Goal: Information Seeking & Learning: Learn about a topic

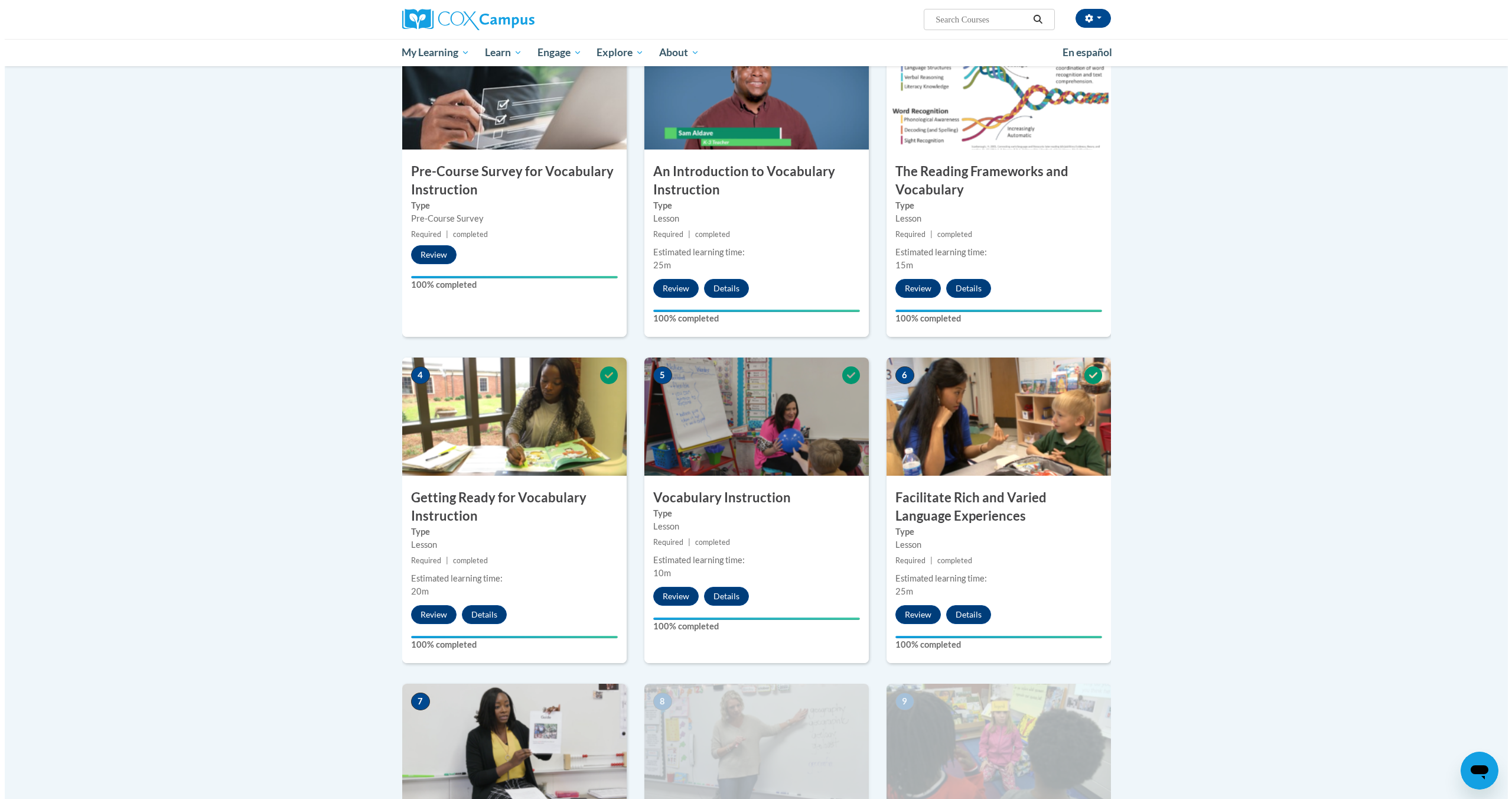
scroll to position [804, 0]
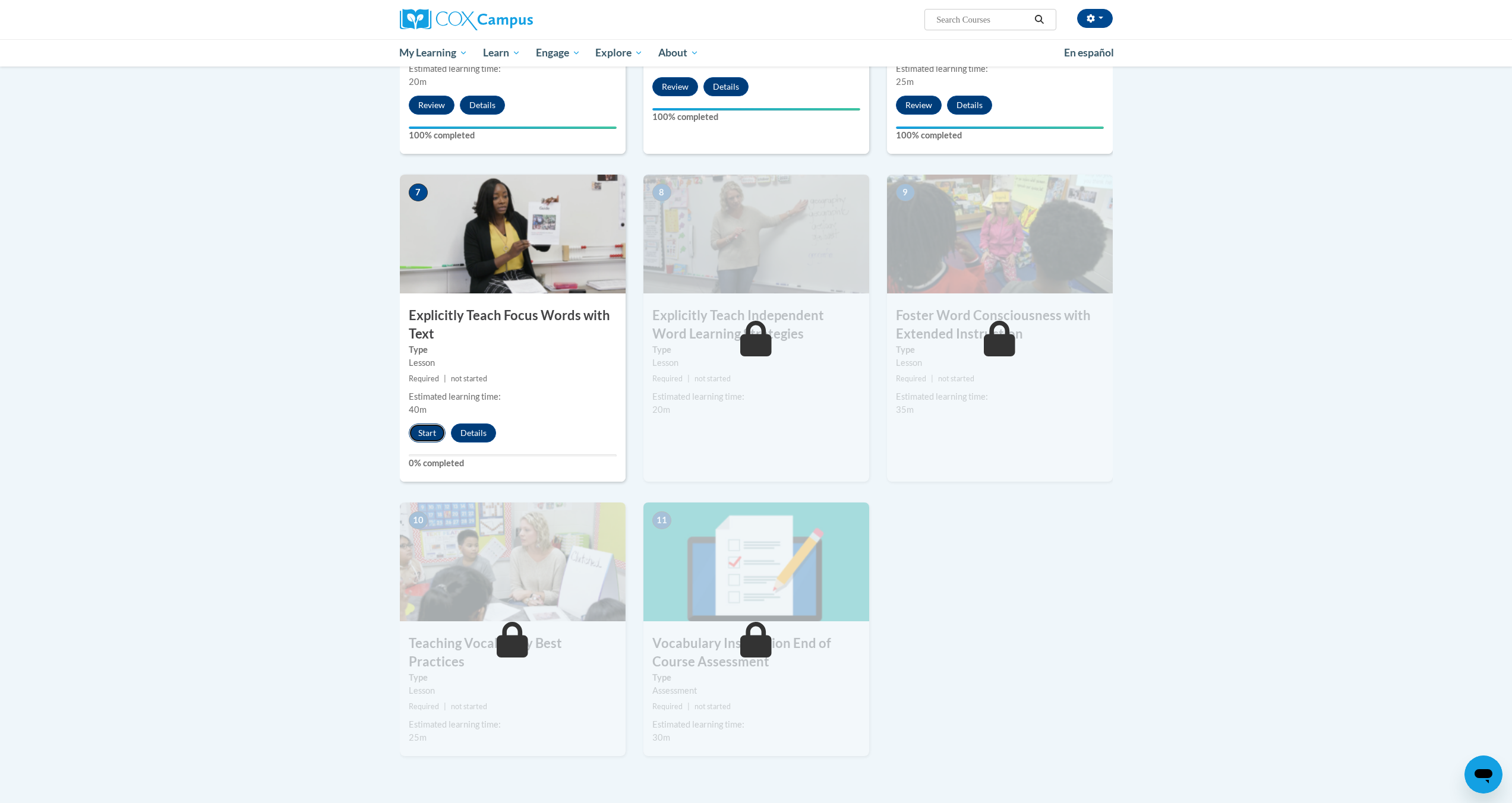
click at [428, 431] on button "Start" at bounding box center [427, 433] width 37 height 19
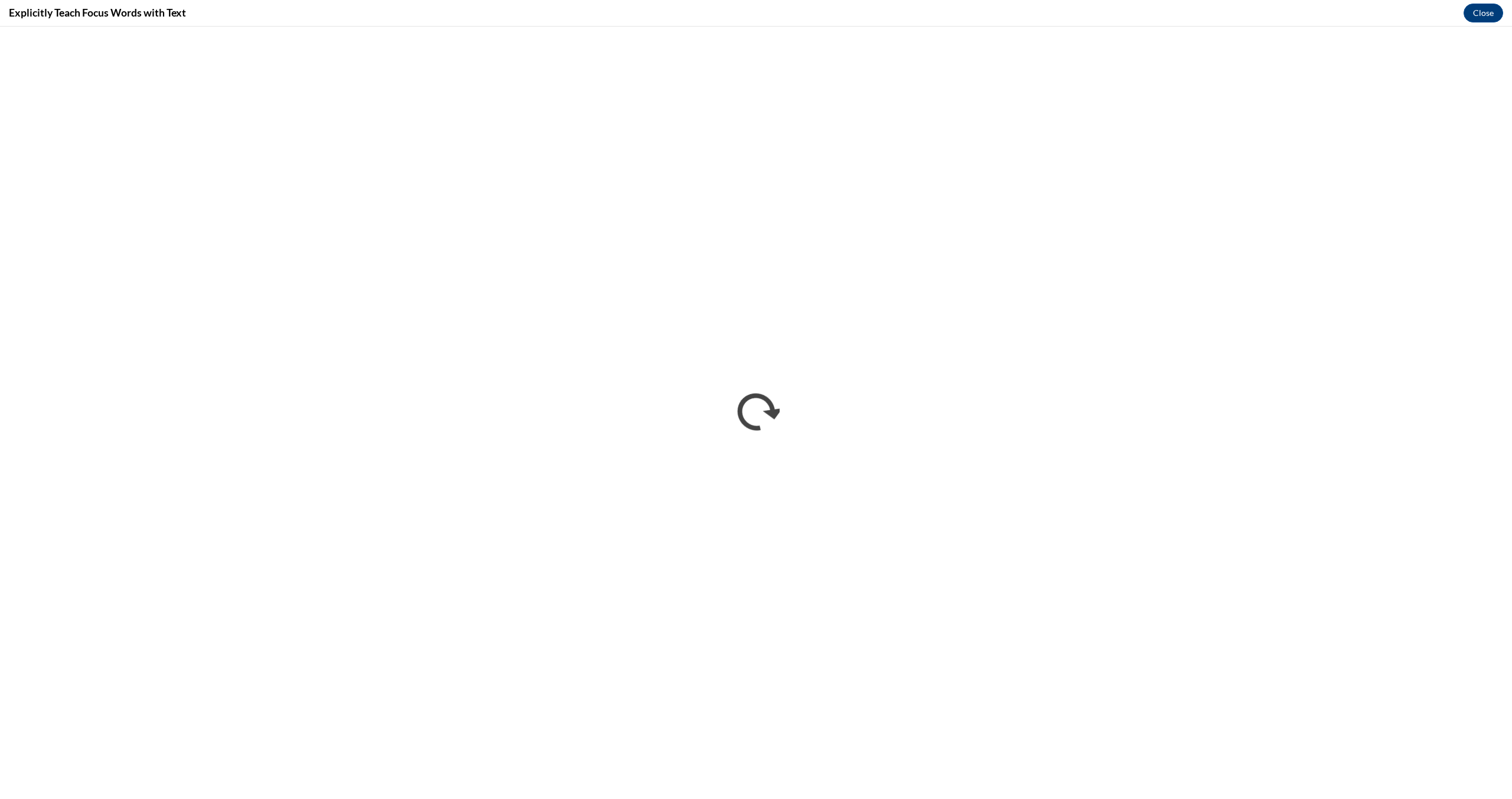
scroll to position [0, 0]
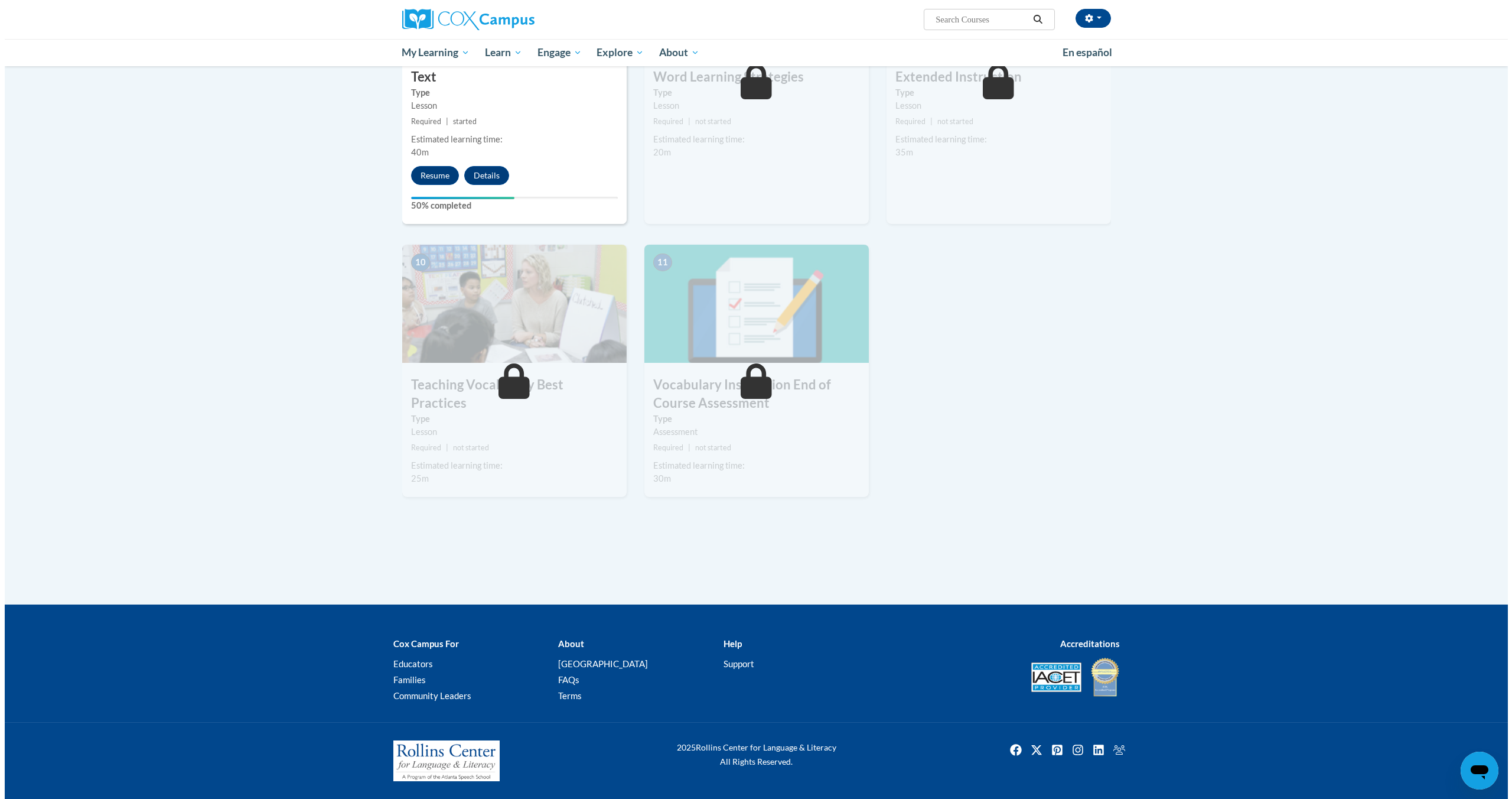
scroll to position [802, 0]
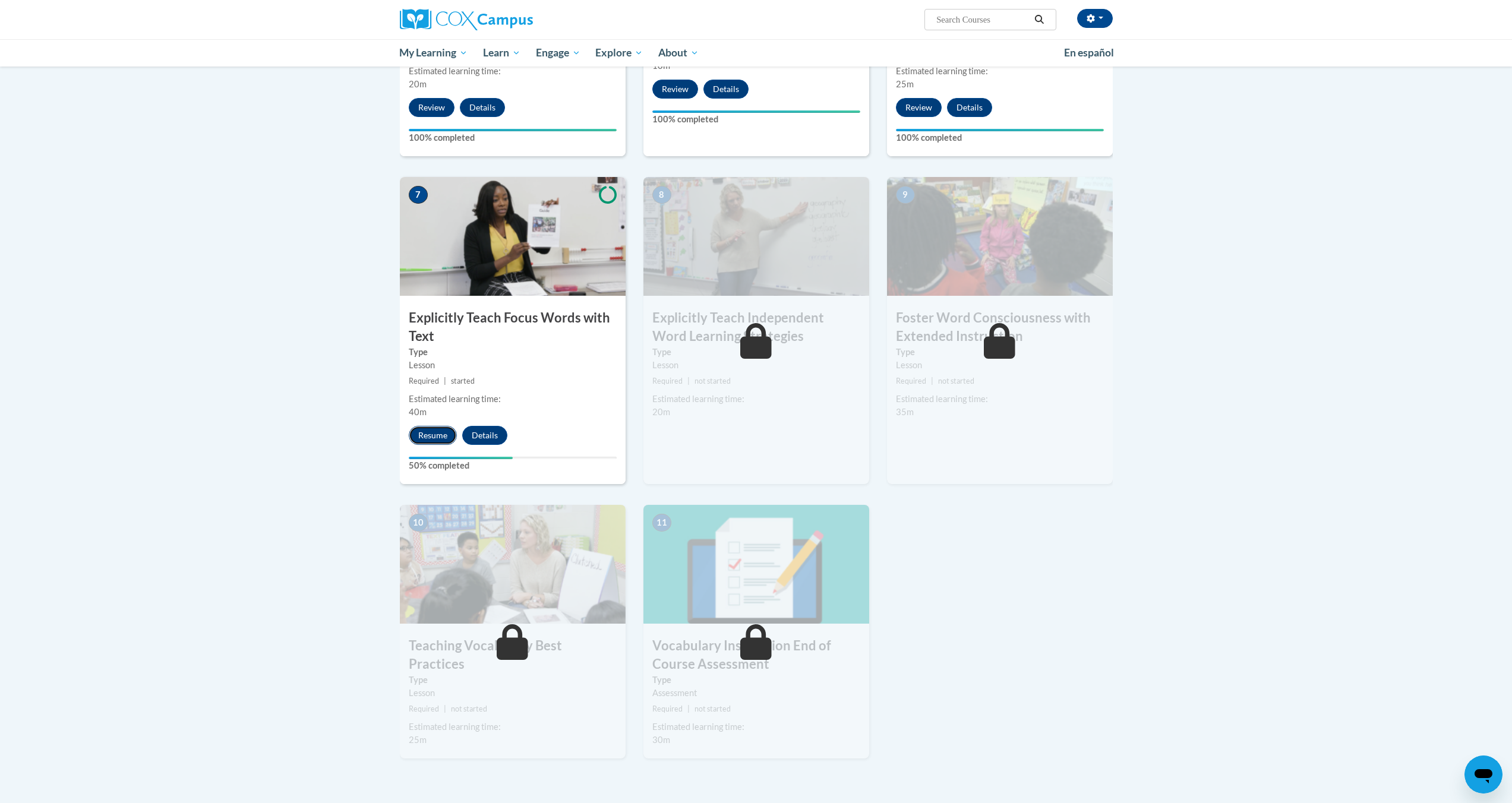
click at [432, 436] on button "Resume" at bounding box center [432, 435] width 48 height 19
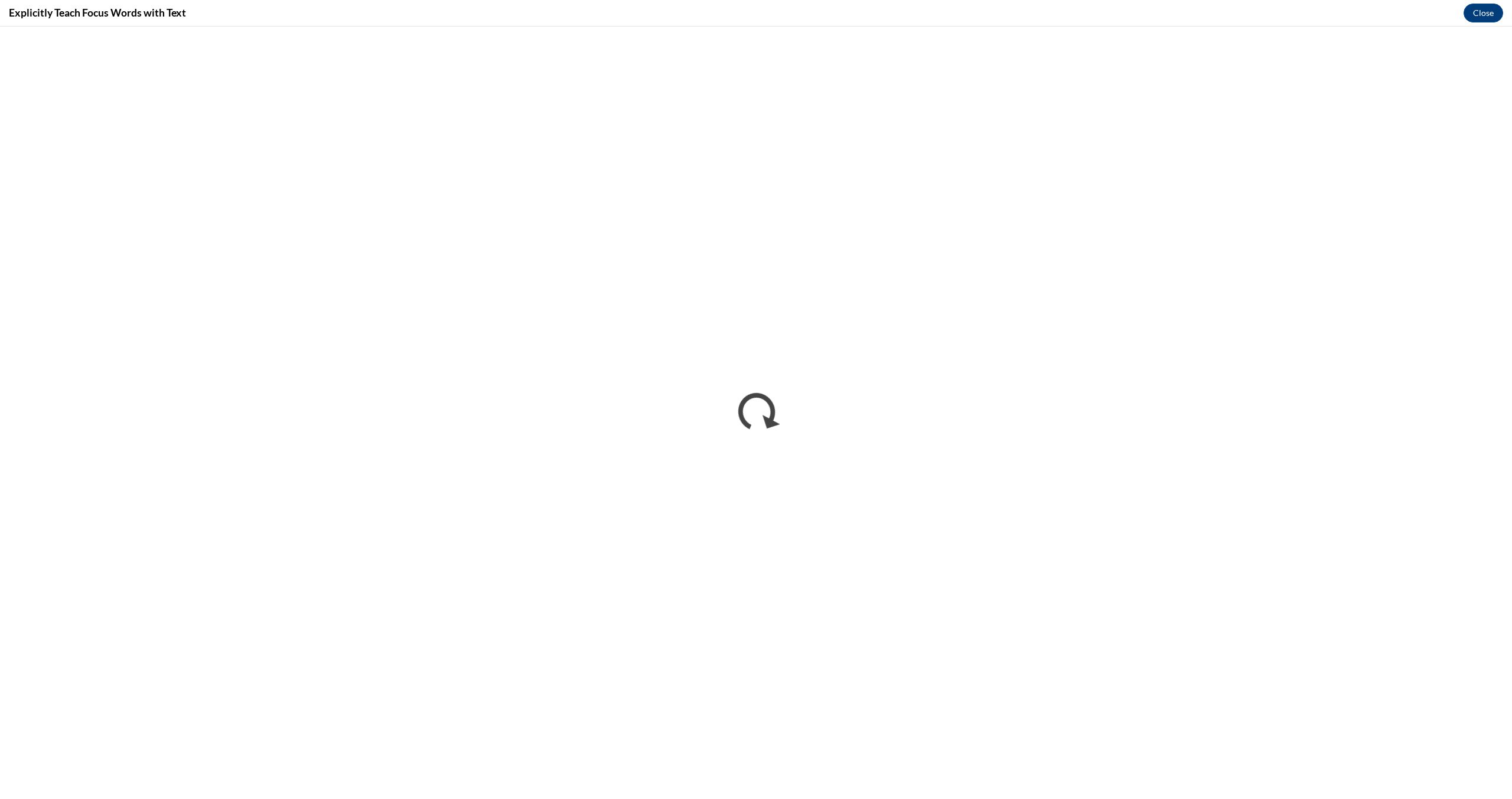
scroll to position [0, 0]
